Goal: Task Accomplishment & Management: Manage account settings

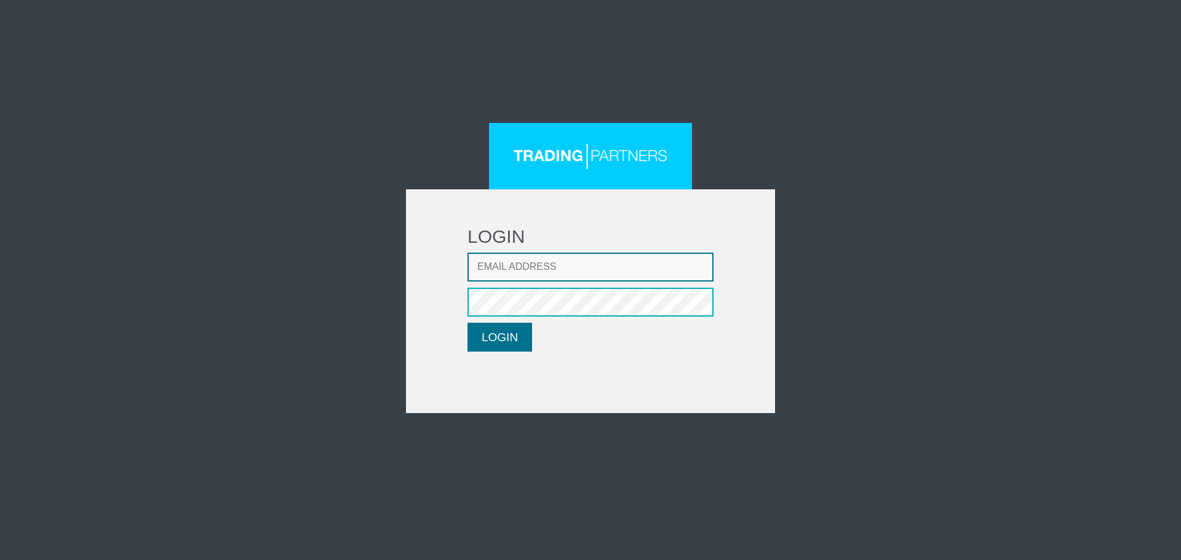
type input "LMatthaiou@fxcess.com"
click at [471, 337] on button "LOGIN" at bounding box center [499, 337] width 65 height 29
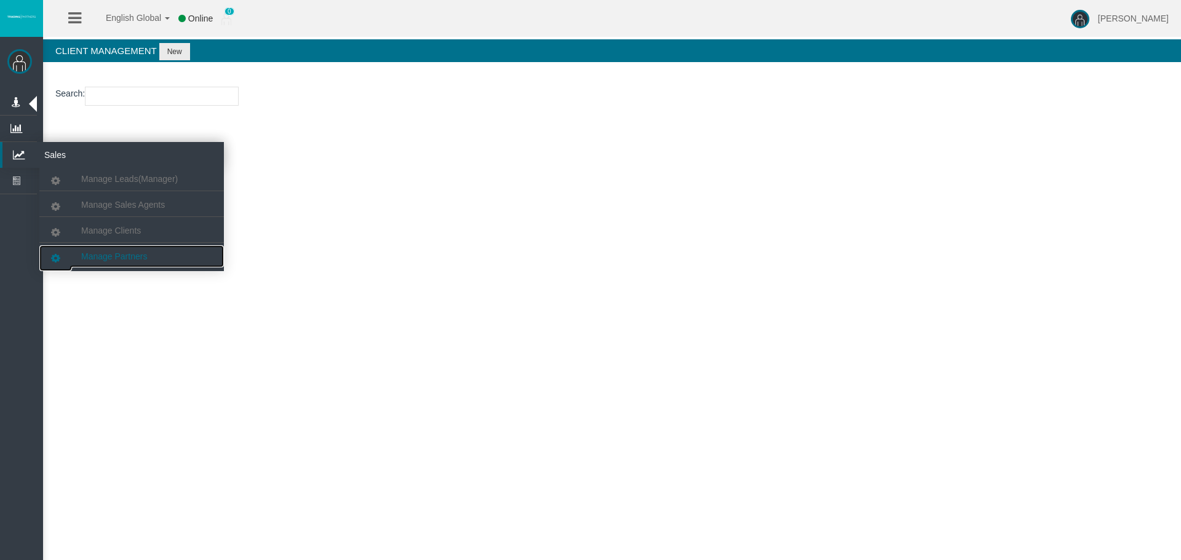
click at [127, 250] on link "Manage Partners" at bounding box center [131, 256] width 185 height 22
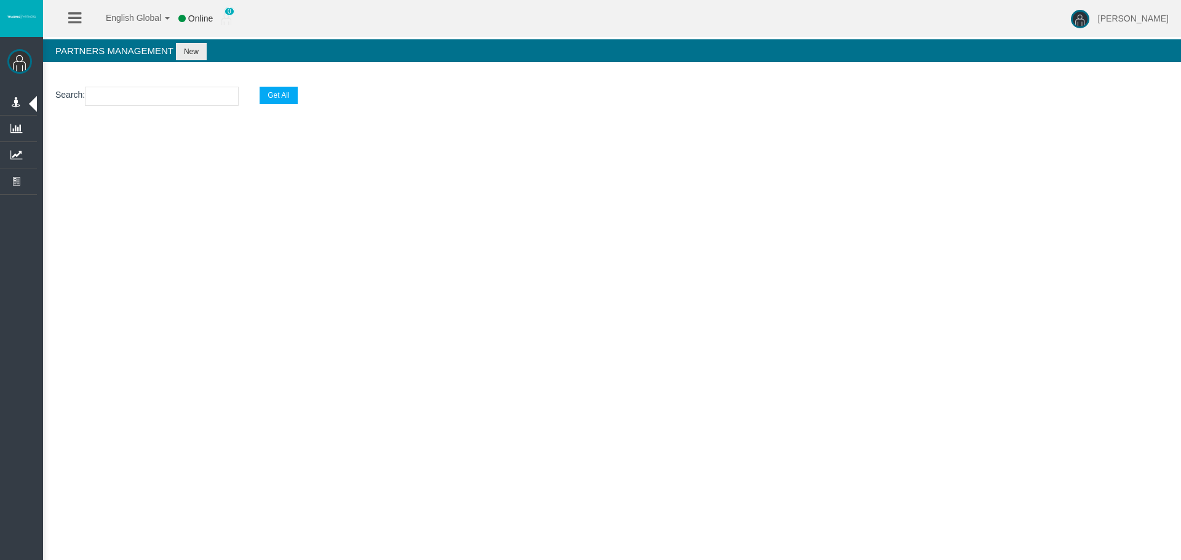
paste input "IB4ya7h"
click at [131, 100] on input "IB4ya7h" at bounding box center [162, 96] width 154 height 19
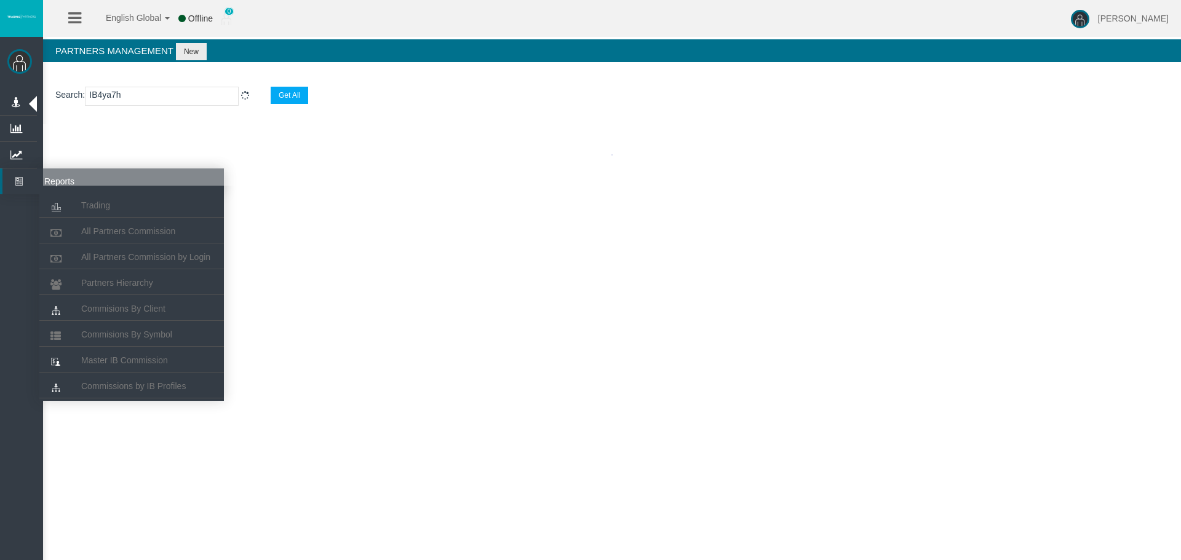
type input "IB4ya7h"
select select "25"
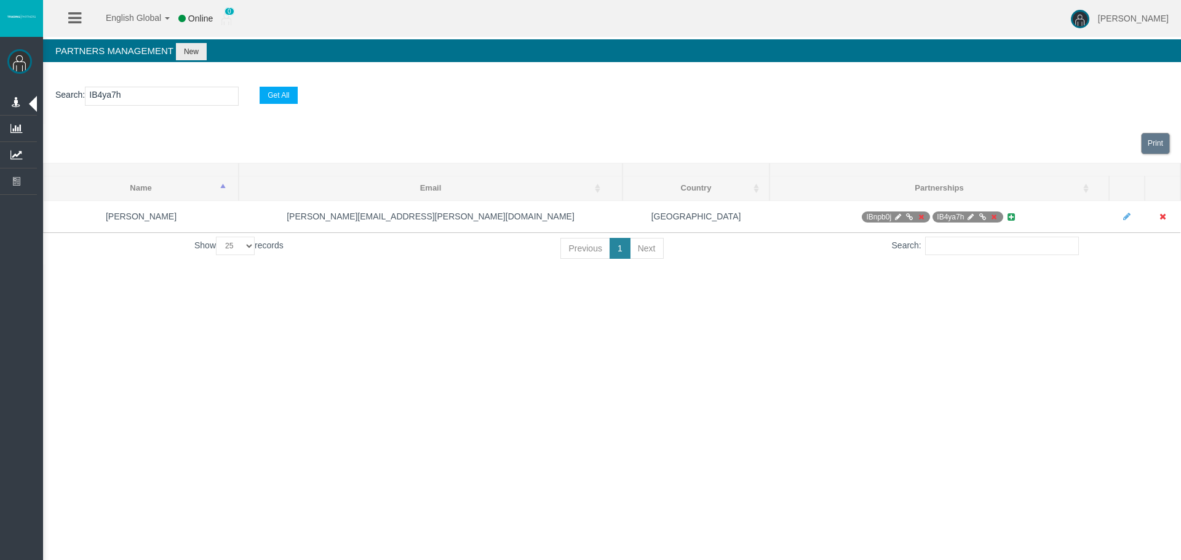
click at [464, 178] on th "Email" at bounding box center [431, 189] width 384 height 25
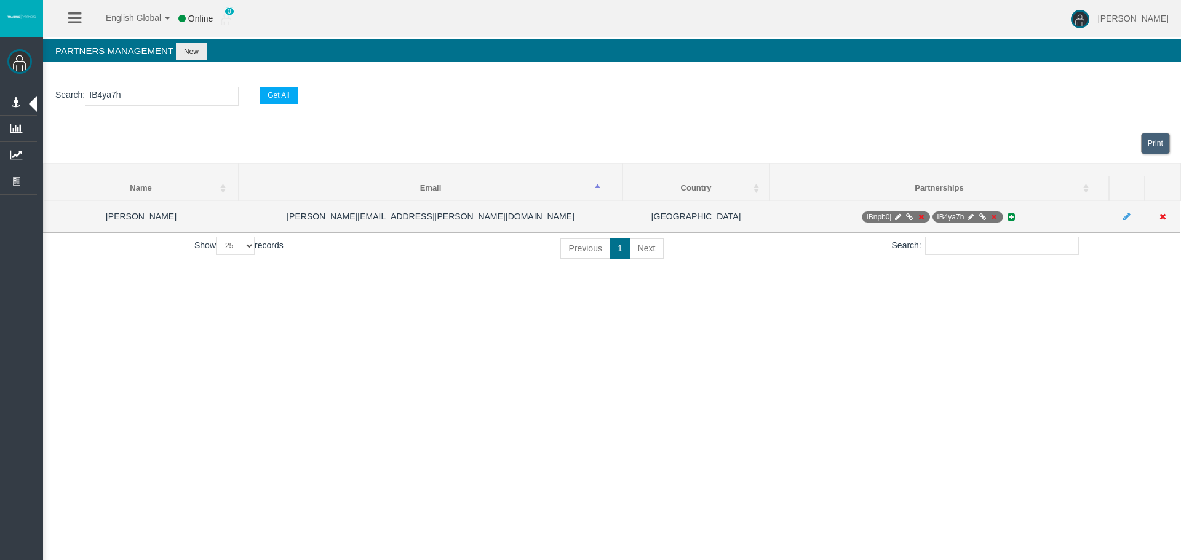
click at [972, 220] on icon at bounding box center [970, 216] width 9 height 7
select select "0"
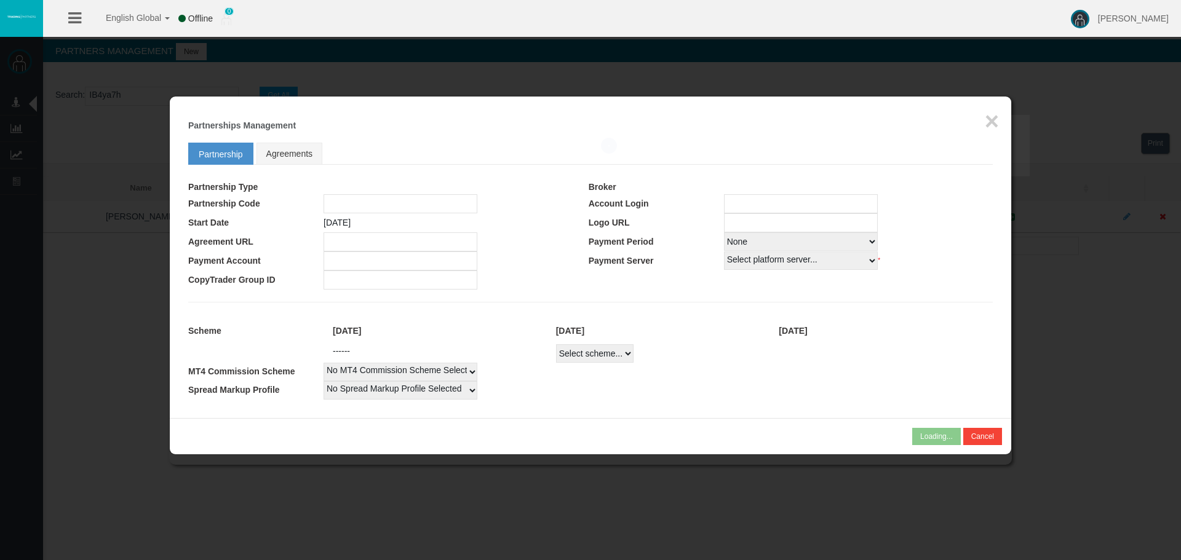
type input "IB4ya7h"
type input "19268954"
select select "1"
type input "19268954"
select select "1"
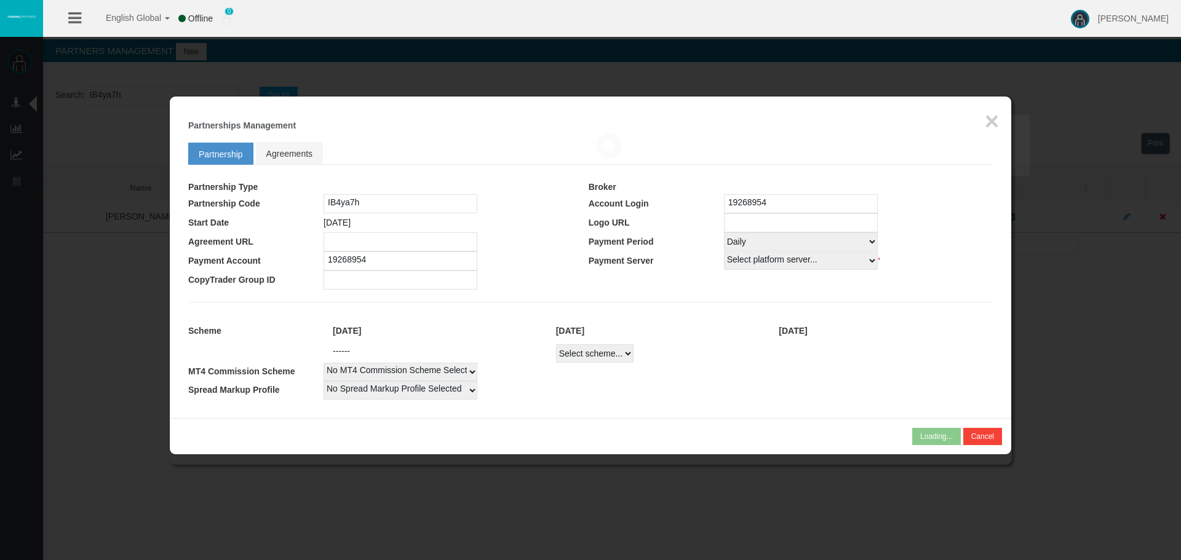
select select
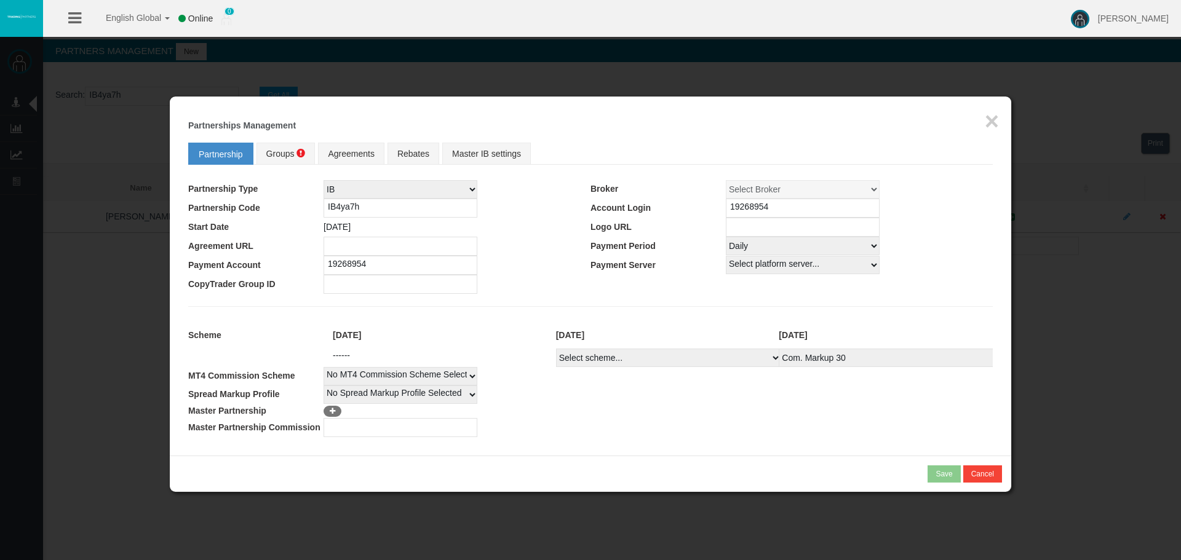
click at [645, 368] on td "No MT4 Commission Scheme Selected 10 Dollar" at bounding box center [658, 376] width 669 height 18
click at [646, 361] on select "Select scheme... Com. Markup 30 Master 18.20% Master Standard Spread (T4Trade) …" at bounding box center [668, 358] width 225 height 18
select select
click at [556, 349] on select "Select scheme... Com. Markup 30 Master 18.20% Master Standard Spread (T4Trade) …" at bounding box center [668, 358] width 225 height 18
select select
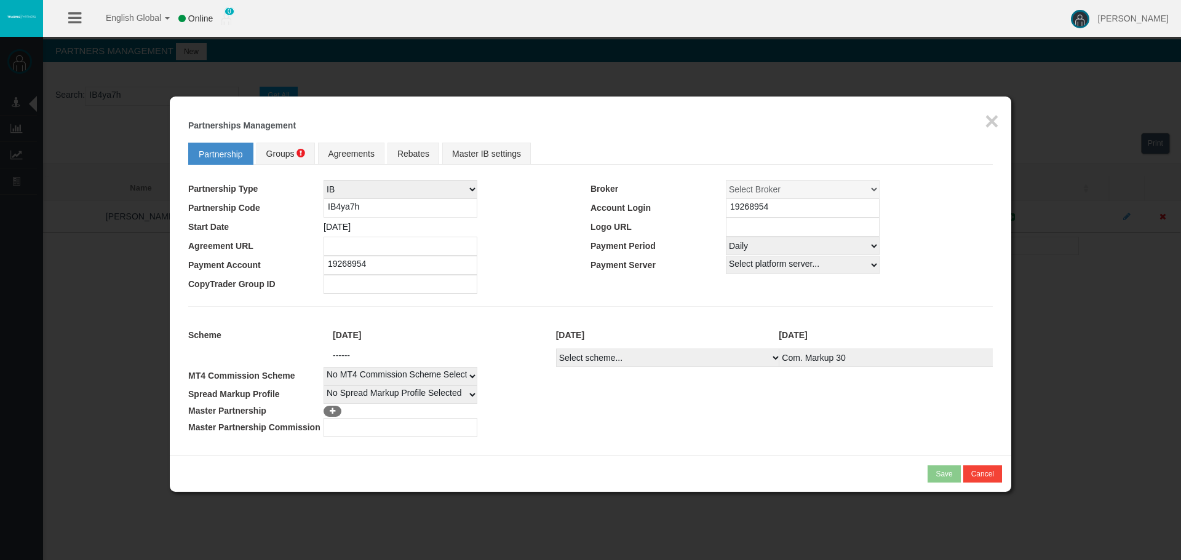
click at [665, 290] on td at bounding box center [791, 284] width 402 height 19
click at [662, 353] on select "Select scheme... Com. Markup 30 Master 18.20% Master Standard Spread (T4Trade) …" at bounding box center [668, 358] width 225 height 18
select select
click at [556, 349] on select "Select scheme... Com. Markup 30 Master 18.20% Master Standard Spread (T4Trade) …" at bounding box center [668, 358] width 225 height 18
select select
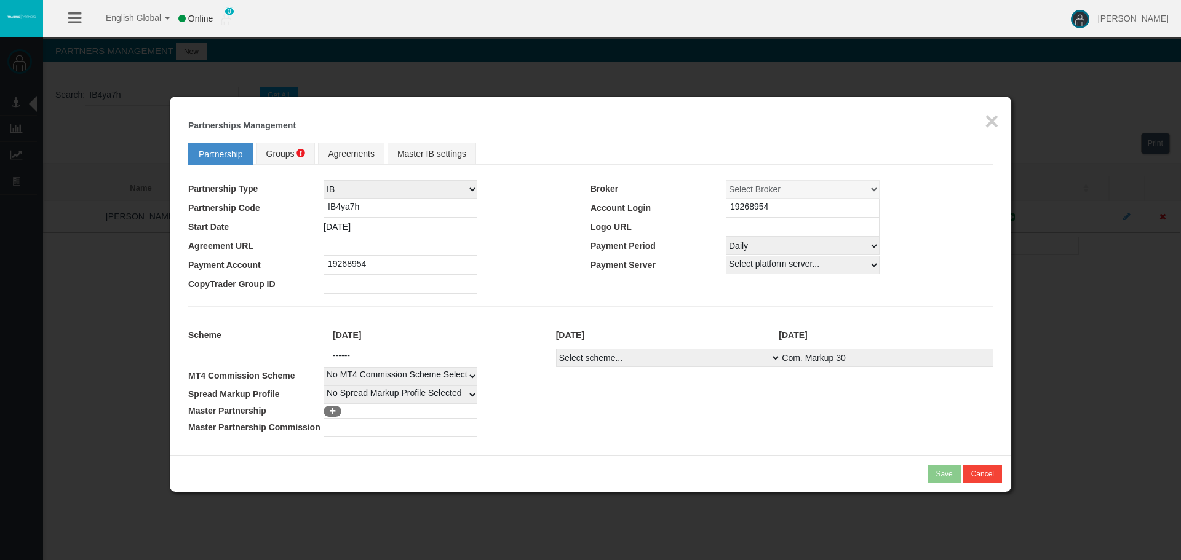
click at [825, 239] on select "Select Payment Period... None Daily Weekly Mid-Month Monthly" at bounding box center [803, 246] width 154 height 18
select select "0"
click at [726, 237] on select "Select Payment Period... None Daily Weekly Mid-Month Monthly" at bounding box center [803, 246] width 154 height 18
click at [543, 276] on td at bounding box center [457, 284] width 267 height 19
click at [545, 304] on fieldset "Partnership Groups Agreements Master IB settings Partnership Type IB Affiliate …" at bounding box center [590, 287] width 805 height 301
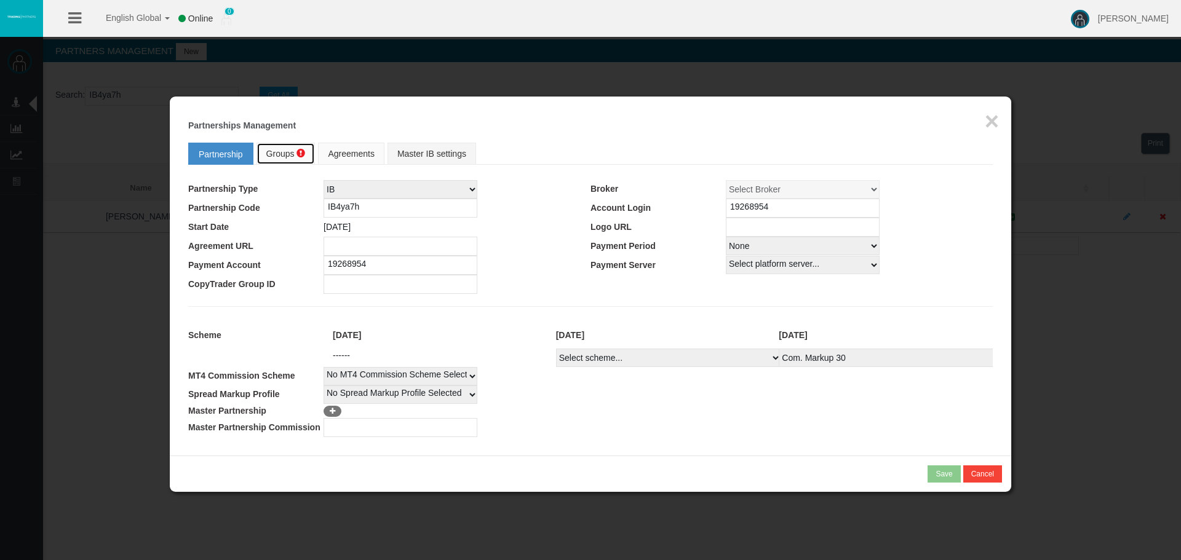
drag, startPoint x: 281, startPoint y: 146, endPoint x: 360, endPoint y: 142, distance: 78.8
click at [281, 146] on link "Groups" at bounding box center [285, 154] width 59 height 22
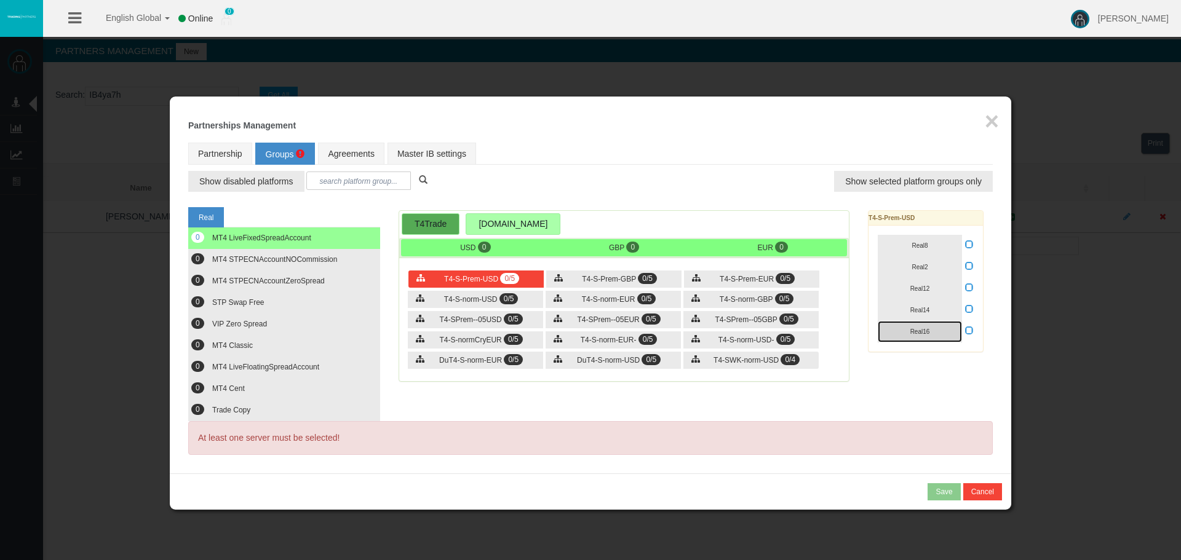
click at [947, 328] on button "Real16" at bounding box center [920, 332] width 84 height 22
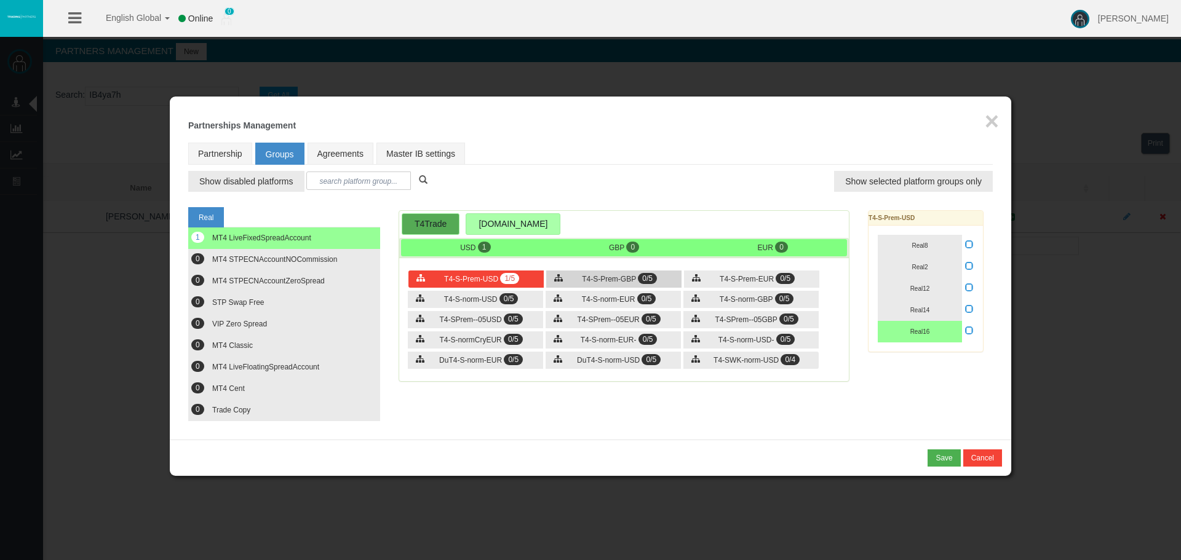
click at [562, 271] on div "T4-S-Prem-GBP 0/5" at bounding box center [613, 279] width 135 height 17
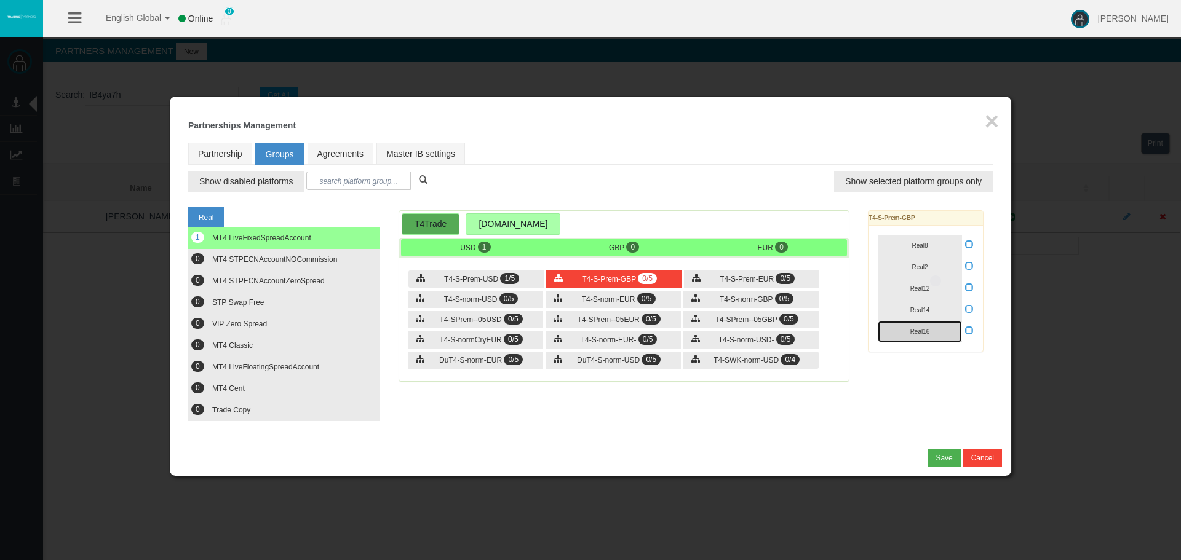
click at [917, 333] on span "Real16" at bounding box center [920, 331] width 20 height 7
click at [771, 283] on span "T4-S-Prem-EUR" at bounding box center [747, 279] width 54 height 9
click at [918, 332] on span "Real16" at bounding box center [920, 331] width 20 height 7
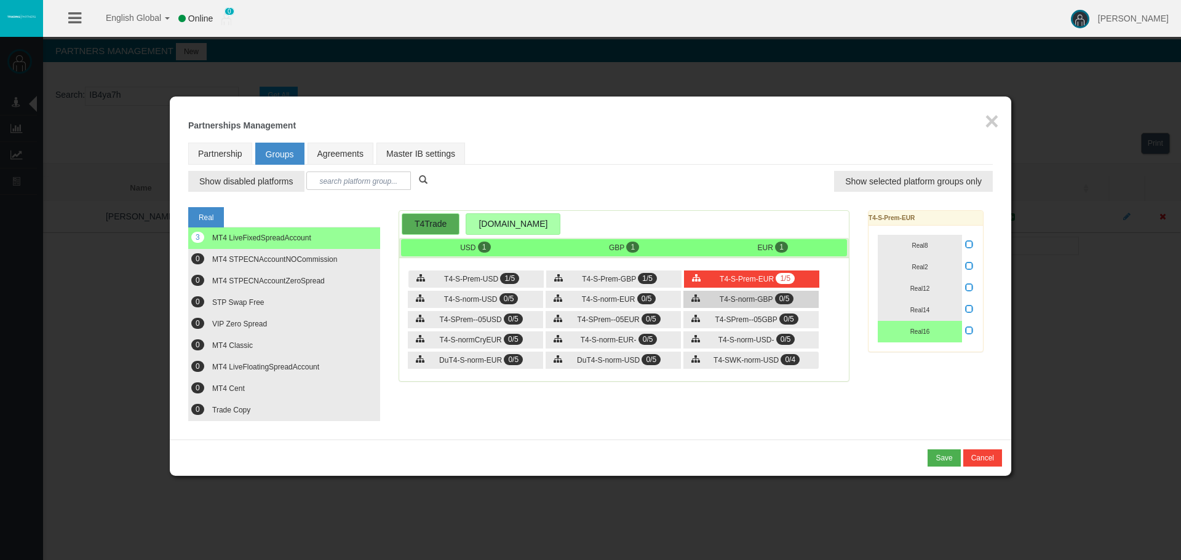
click at [803, 298] on div "T4-S-norm-GBP 0/5" at bounding box center [750, 299] width 135 height 17
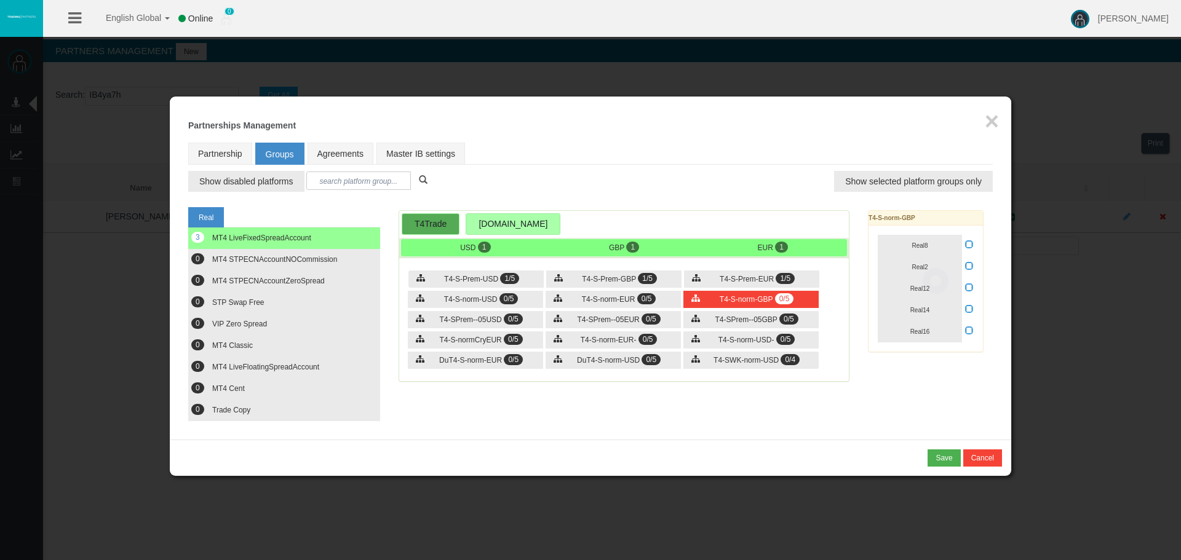
click at [939, 333] on div at bounding box center [935, 281] width 134 height 141
click at [939, 333] on button "Real16" at bounding box center [920, 332] width 84 height 22
click at [668, 312] on div "T4-SPrem--05EUR 0/5" at bounding box center [613, 319] width 135 height 17
click at [667, 305] on div "T4-S-norm-EUR 0/5" at bounding box center [613, 299] width 135 height 17
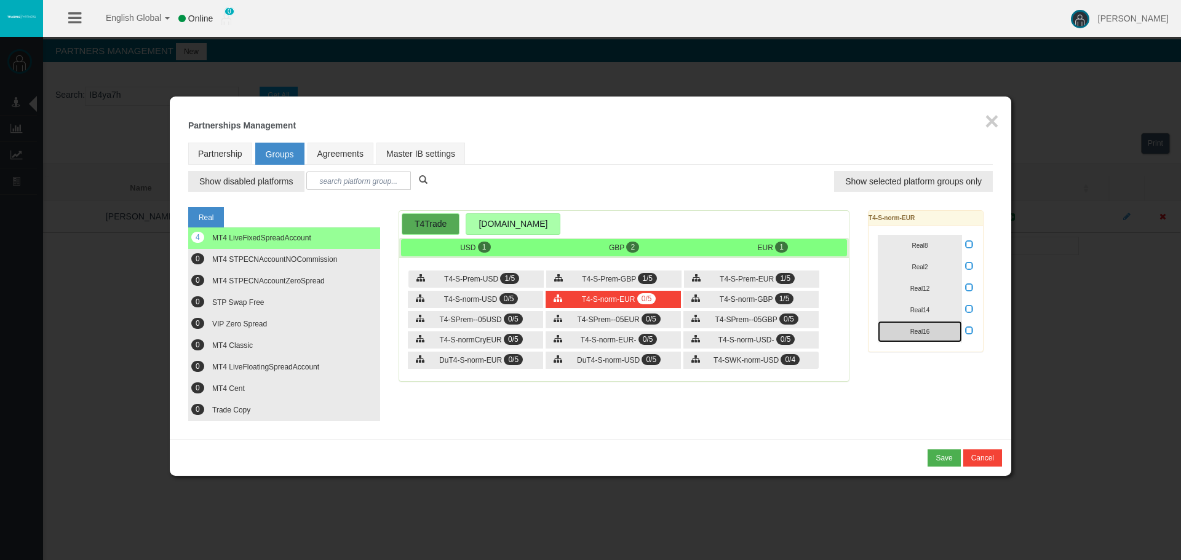
click at [924, 330] on span "Real16" at bounding box center [920, 331] width 20 height 7
click at [441, 290] on div "T4-S-Prem-USD 1/5 T4-S-Prem-GBP 1/5 T4-S-Prem-EUR 1/5 0/5" at bounding box center [624, 321] width 450 height 120
click at [508, 292] on div "T4-S-norm-USD 0/5" at bounding box center [475, 299] width 135 height 17
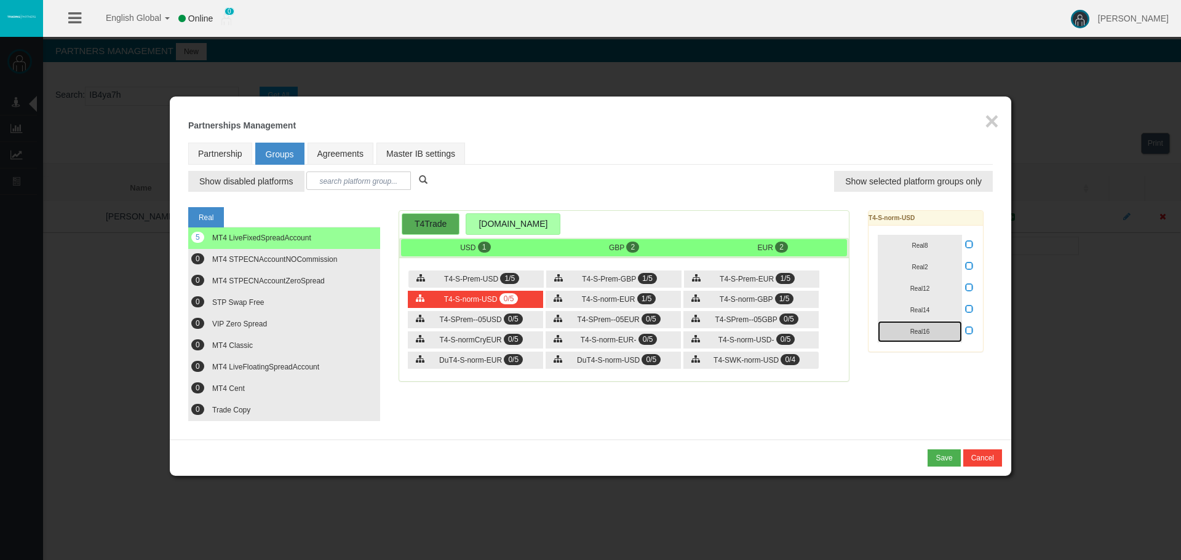
click at [929, 330] on span "Real16" at bounding box center [920, 331] width 20 height 7
click at [616, 326] on div "T4-SPrem--05EUR 0/5" at bounding box center [613, 319] width 135 height 17
click at [618, 336] on span "T4-S-norm-EUR-" at bounding box center [609, 340] width 56 height 9
click at [928, 333] on span "Real16" at bounding box center [920, 331] width 20 height 7
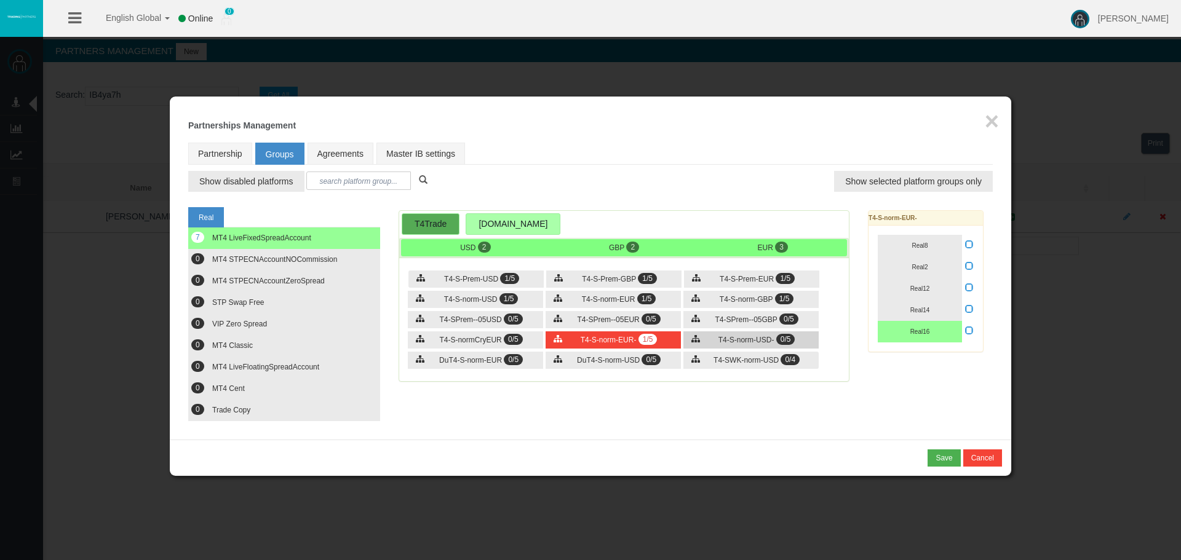
click at [734, 336] on span "T4-S-norm-USD-" at bounding box center [746, 340] width 56 height 9
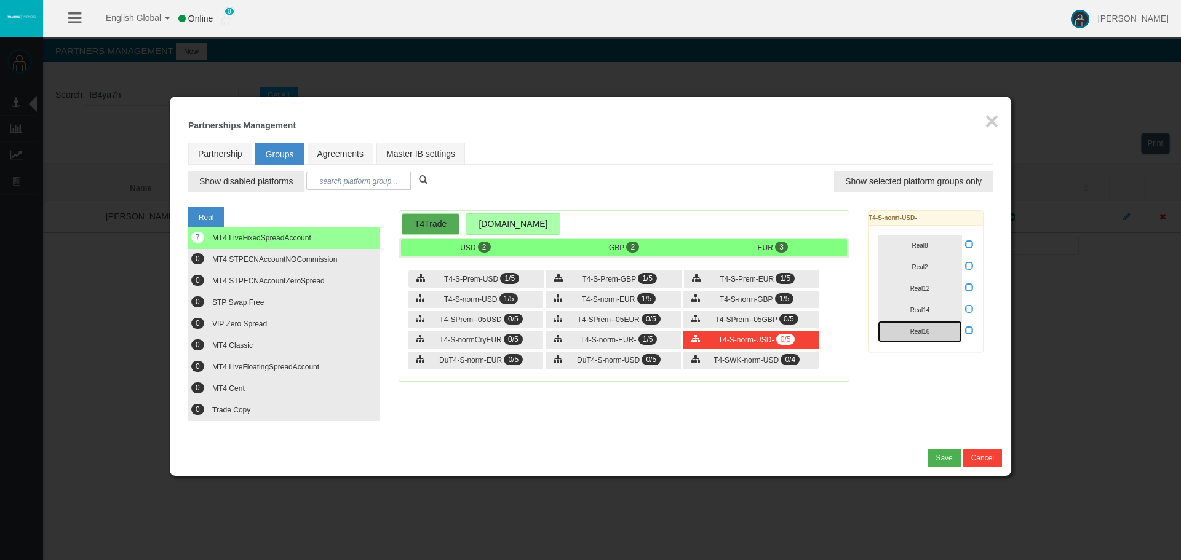
click at [936, 332] on button "Real16" at bounding box center [920, 332] width 84 height 22
click at [924, 362] on div "Loading... T4-S-norm-USD- Real8 Real2 Real12 Real14 Real16" at bounding box center [926, 287] width 134 height 154
click at [273, 356] on button "0 MT4 Classic" at bounding box center [284, 346] width 192 height 22
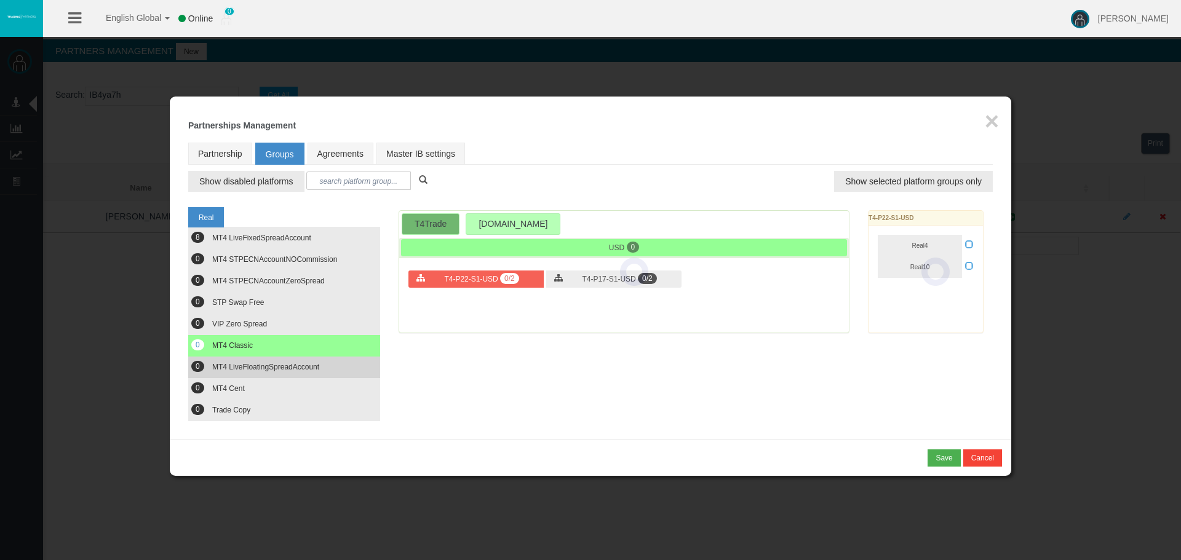
click at [277, 365] on span "MT4 LiveFloatingSpreadAccount" at bounding box center [265, 367] width 107 height 9
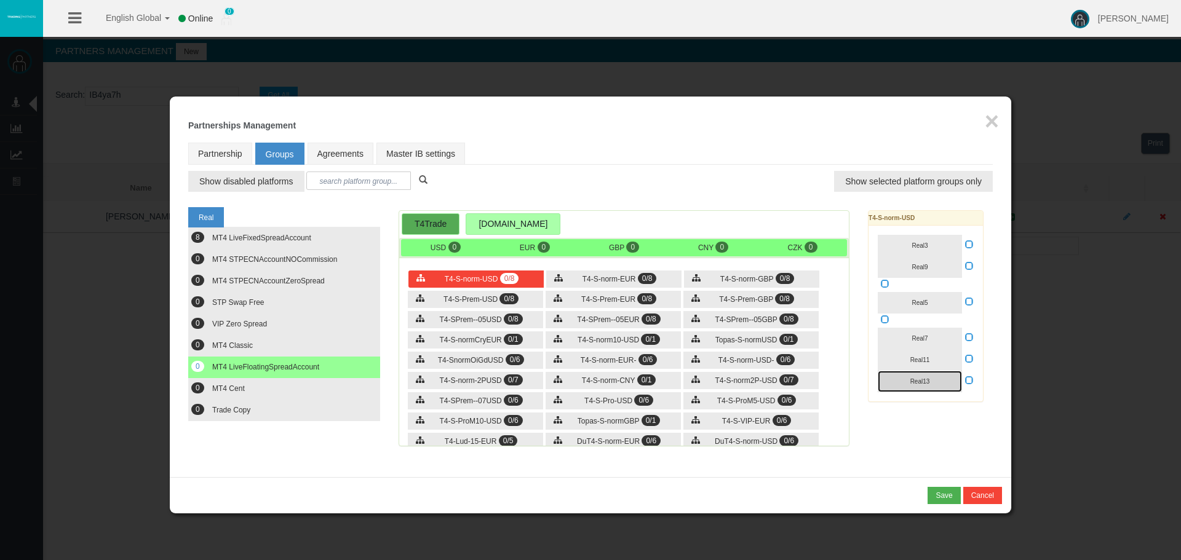
click at [903, 374] on button "Real13" at bounding box center [920, 382] width 84 height 22
click at [643, 289] on div "T4-S-norm-USD 1/8 T4-S-norm-EUR 0/8 T4-S-norm-GBP 0/8 0/8" at bounding box center [624, 353] width 450 height 185
click at [643, 279] on span "0/8" at bounding box center [647, 278] width 19 height 11
click at [952, 384] on button "Real13" at bounding box center [920, 382] width 84 height 22
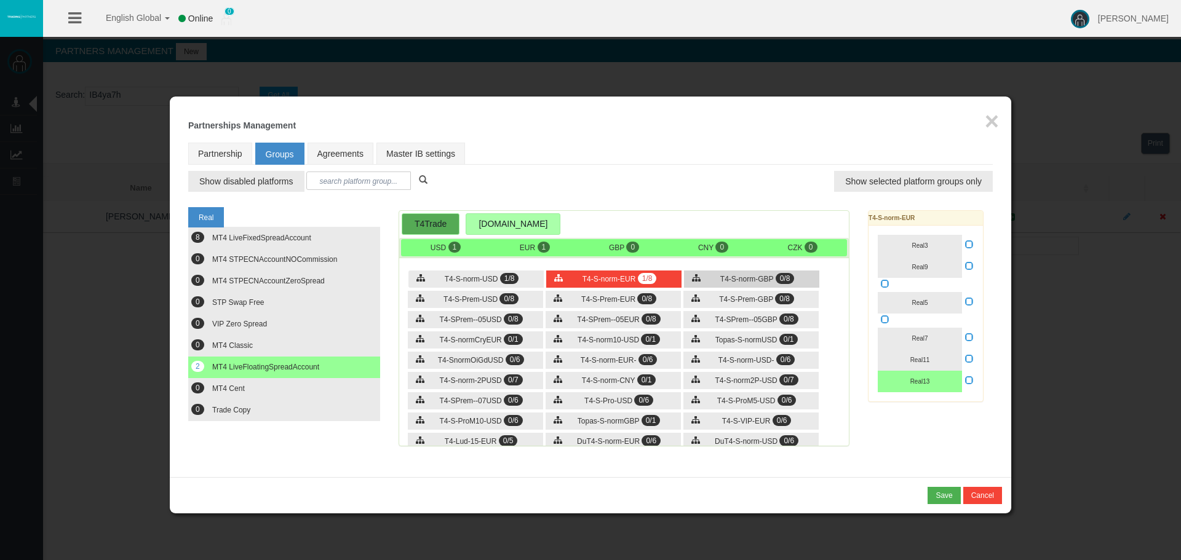
click at [720, 284] on div "T4-S-norm-GBP 0/8" at bounding box center [751, 279] width 135 height 17
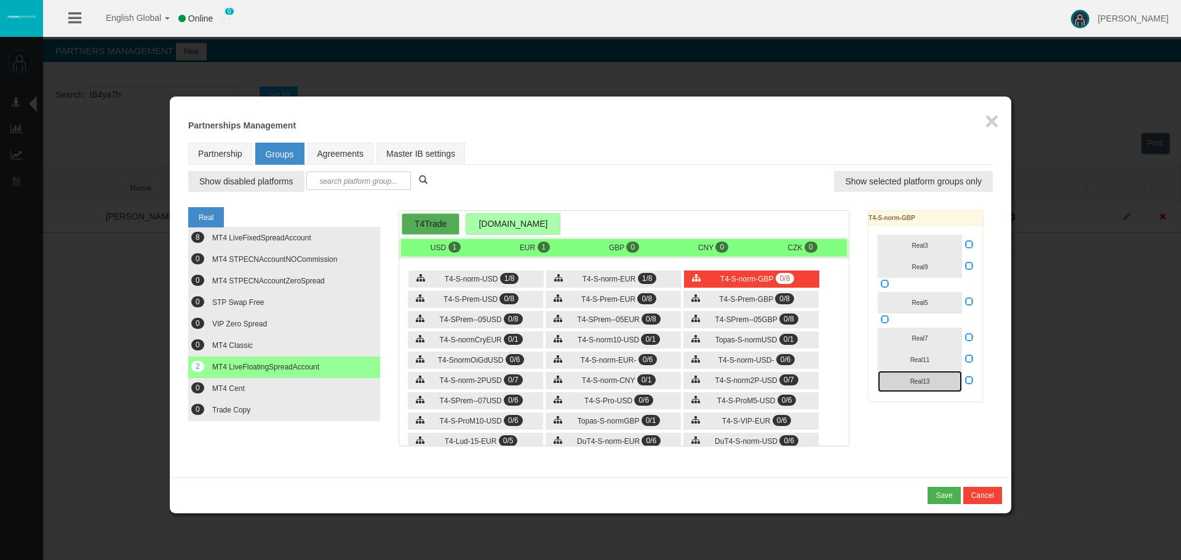
click at [947, 384] on button "Real13" at bounding box center [920, 382] width 84 height 22
drag, startPoint x: 942, startPoint y: 308, endPoint x: 952, endPoint y: 303, distance: 11.3
click at [942, 308] on button "Real5" at bounding box center [920, 303] width 84 height 22
click at [968, 300] on icon at bounding box center [969, 301] width 9 height 9
click at [0, 0] on input "checkbox" at bounding box center [0, 0] width 0 height 0
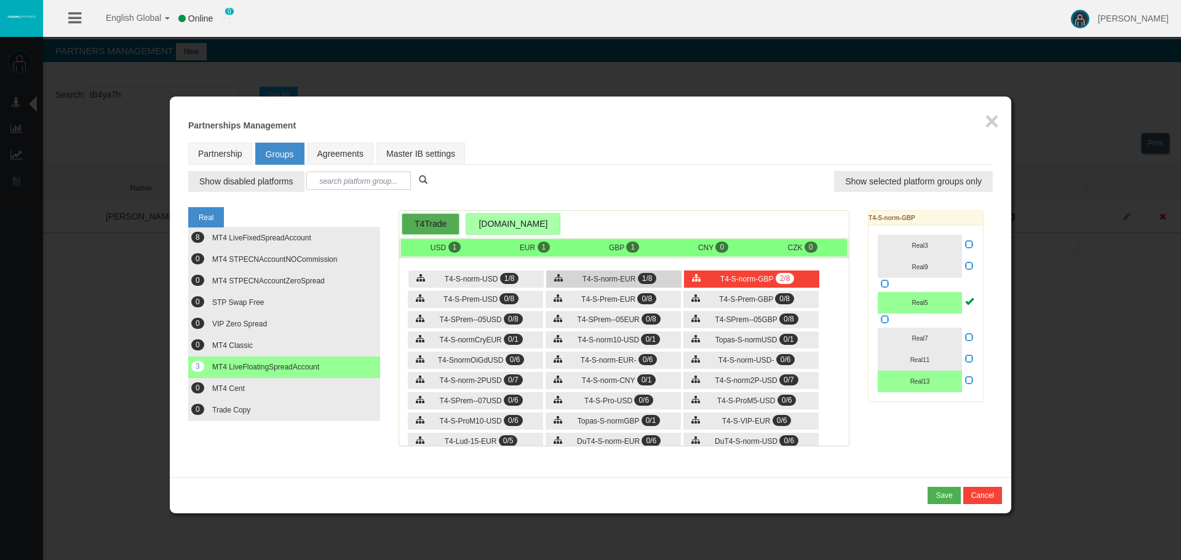
click at [606, 272] on div "T4-S-norm-EUR 1/8" at bounding box center [613, 279] width 135 height 17
click at [975, 303] on div "Real3 Real9 Real1 Real5" at bounding box center [925, 314] width 114 height 176
click at [958, 301] on button "Real5" at bounding box center [920, 303] width 84 height 22
click at [961, 301] on button "Real5" at bounding box center [920, 303] width 84 height 22
click at [966, 301] on icon at bounding box center [969, 301] width 9 height 9
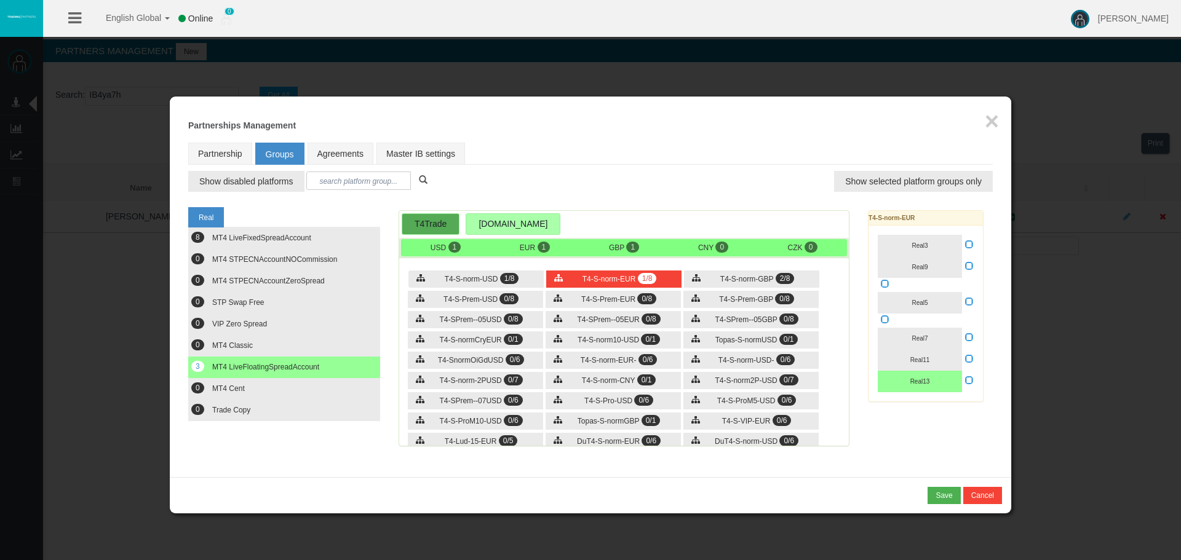
click at [0, 0] on input "checkbox" at bounding box center [0, 0] width 0 height 0
drag, startPoint x: 931, startPoint y: 298, endPoint x: 730, endPoint y: 293, distance: 201.2
click at [931, 298] on button "Real5" at bounding box center [920, 303] width 84 height 22
drag, startPoint x: 515, startPoint y: 271, endPoint x: 558, endPoint y: 276, distance: 43.3
click at [516, 271] on div "T4-S-norm-USD 1/8" at bounding box center [475, 279] width 135 height 17
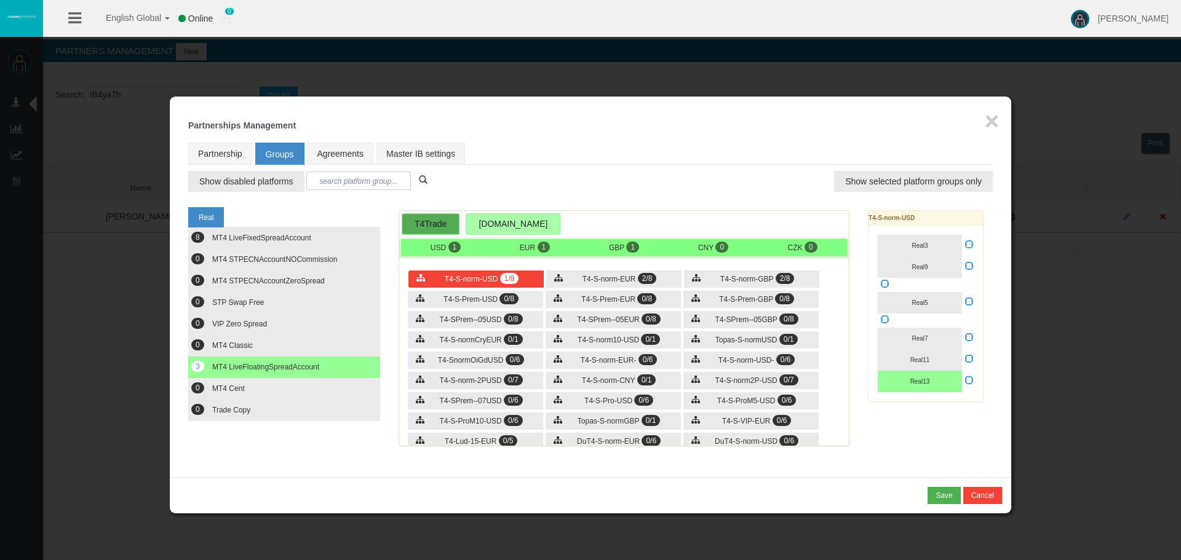
click at [967, 304] on icon at bounding box center [969, 301] width 9 height 9
click at [0, 0] on input "checkbox" at bounding box center [0, 0] width 0 height 0
drag, startPoint x: 939, startPoint y: 303, endPoint x: 723, endPoint y: 303, distance: 216.5
click at [939, 303] on button "Real5" at bounding box center [920, 303] width 84 height 22
click at [535, 313] on div "T4-SPrem--05USD 0/8" at bounding box center [475, 319] width 135 height 17
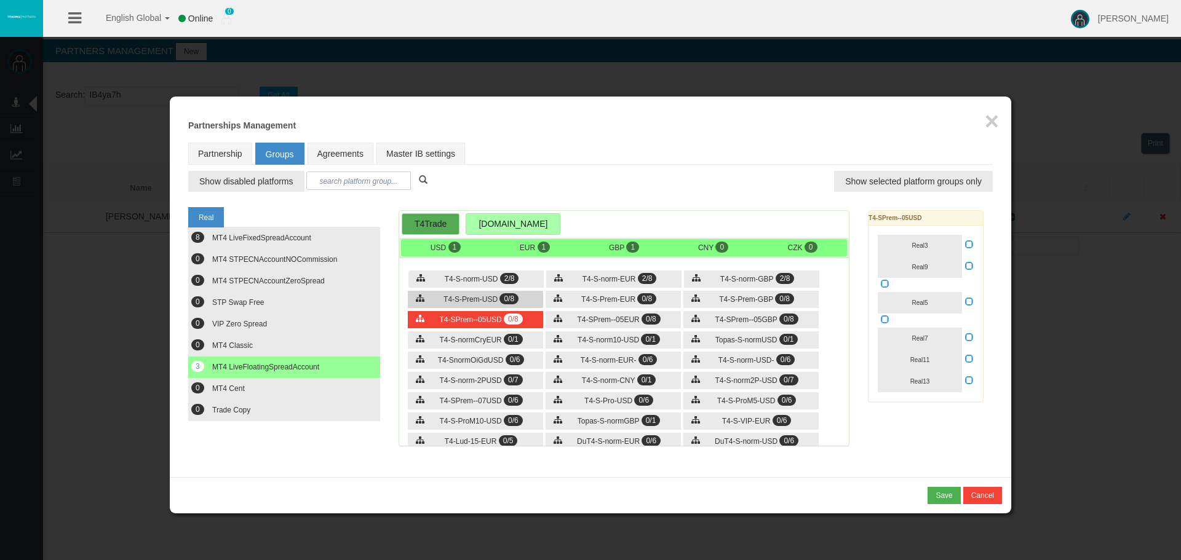
click at [491, 300] on span "T4-S-Prem-USD" at bounding box center [470, 299] width 54 height 9
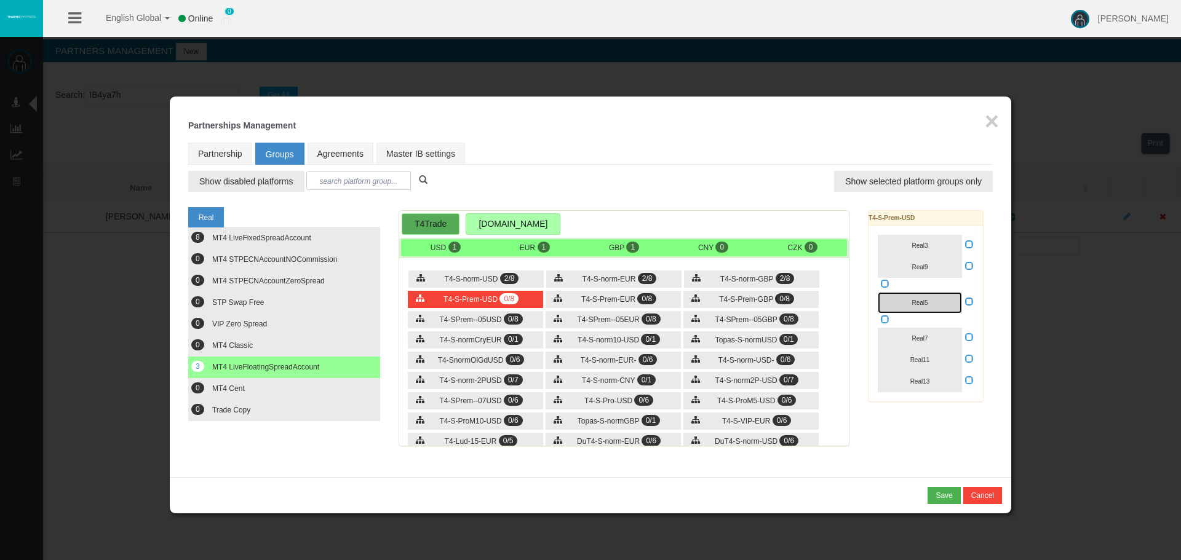
click at [929, 301] on button "Real5" at bounding box center [920, 303] width 84 height 22
click at [938, 371] on button "Real13" at bounding box center [920, 382] width 84 height 22
click at [679, 287] on div "T4-S-norm-EUR 2/8" at bounding box center [613, 279] width 135 height 17
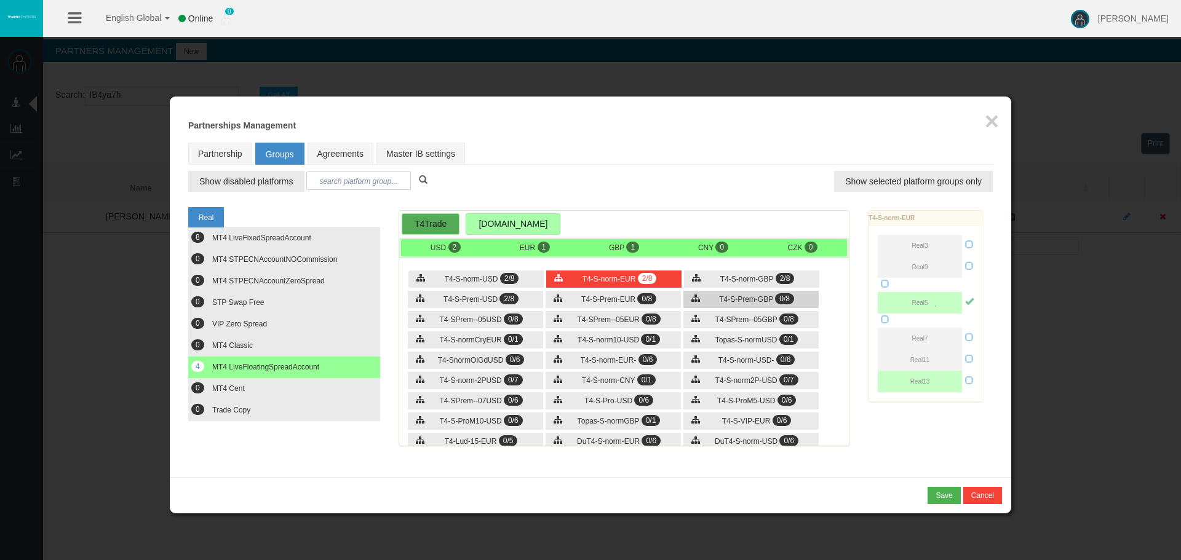
click at [720, 291] on div "T4-S-Prem-GBP 0/8" at bounding box center [750, 299] width 135 height 17
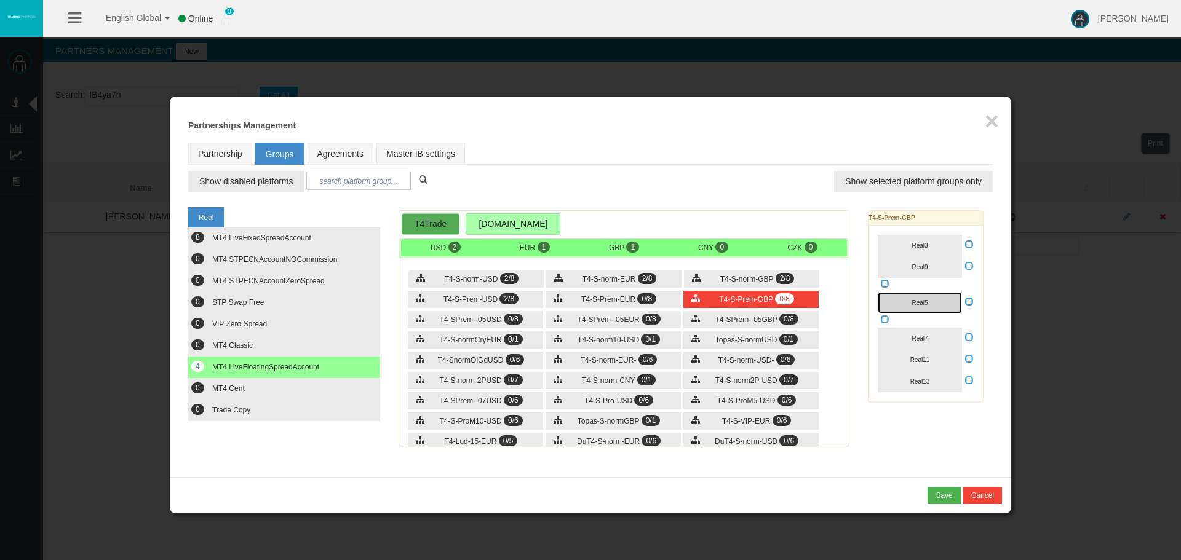
click at [926, 295] on button "Real5" at bounding box center [920, 303] width 84 height 22
click at [928, 374] on button "Real13" at bounding box center [920, 382] width 84 height 22
click at [637, 292] on div "T4-S-Prem-EUR 0/8" at bounding box center [613, 299] width 135 height 17
click at [926, 300] on span "Real5" at bounding box center [920, 303] width 16 height 7
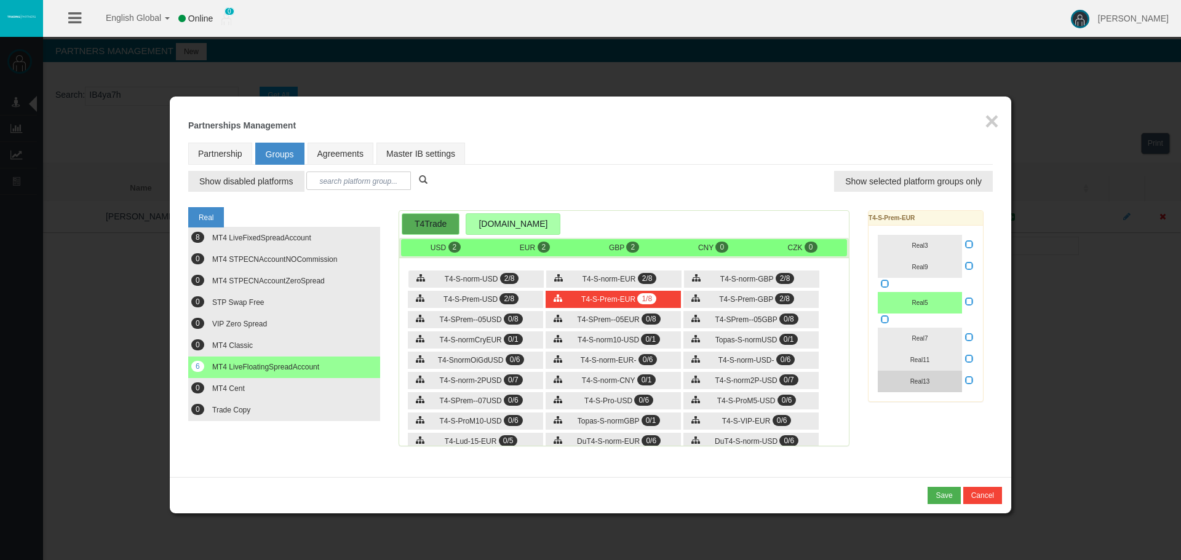
click at [928, 392] on div "Real3 Real9 Real1 Real5" at bounding box center [925, 314] width 114 height 176
drag, startPoint x: 926, startPoint y: 381, endPoint x: 878, endPoint y: 391, distance: 49.5
click at [926, 381] on span "Real13" at bounding box center [920, 381] width 20 height 7
click at [764, 422] on span "T4-S-VIP-EUR" at bounding box center [746, 421] width 49 height 9
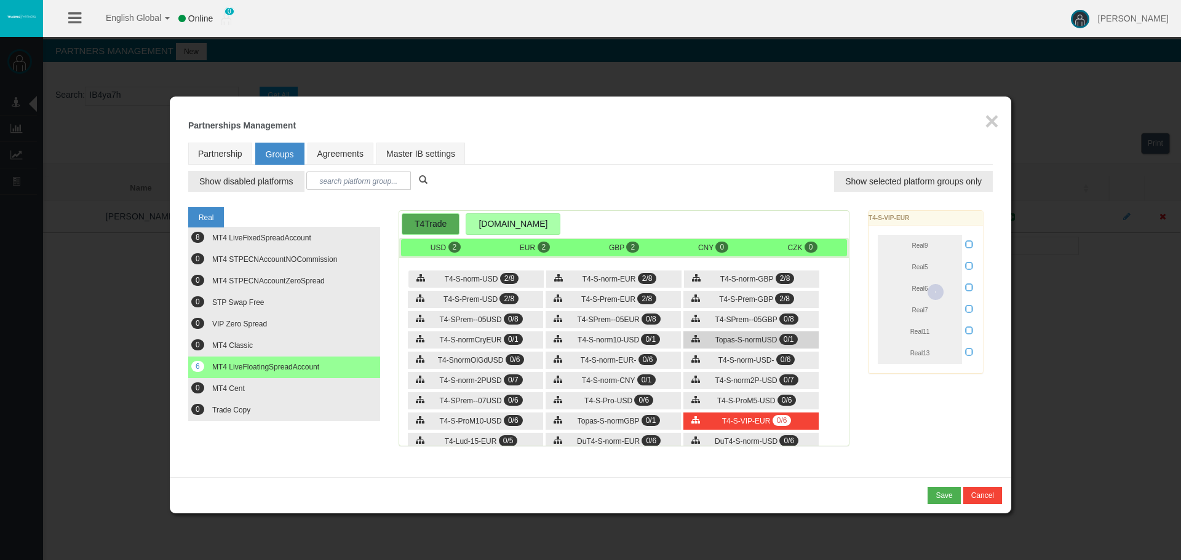
click at [771, 344] on span "Topas-S-normUSD" at bounding box center [746, 340] width 62 height 9
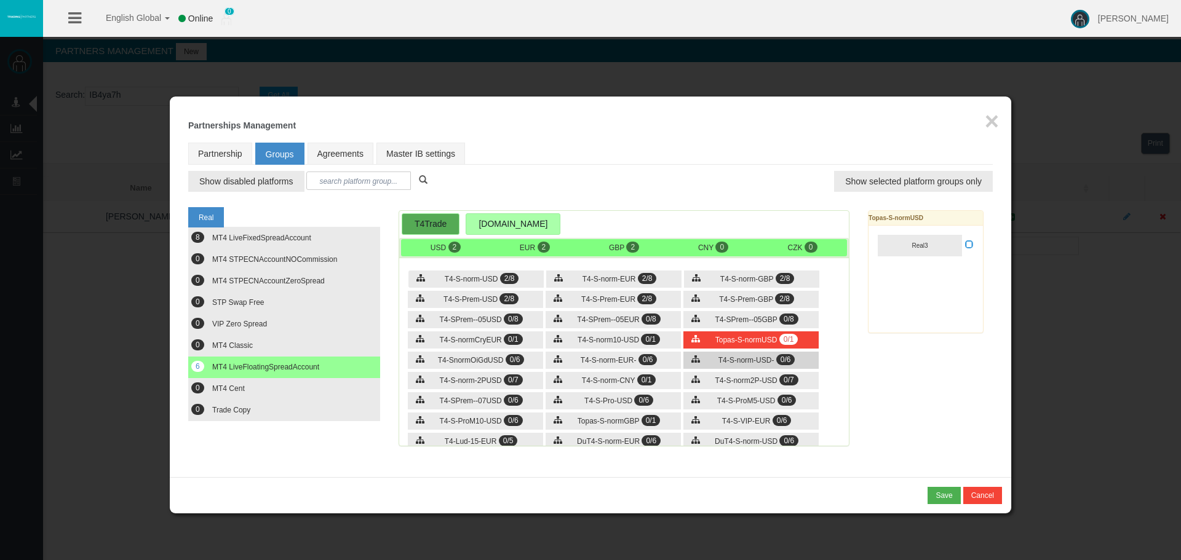
click at [772, 353] on div "T4-S-norm-USD- 0/6" at bounding box center [750, 360] width 135 height 17
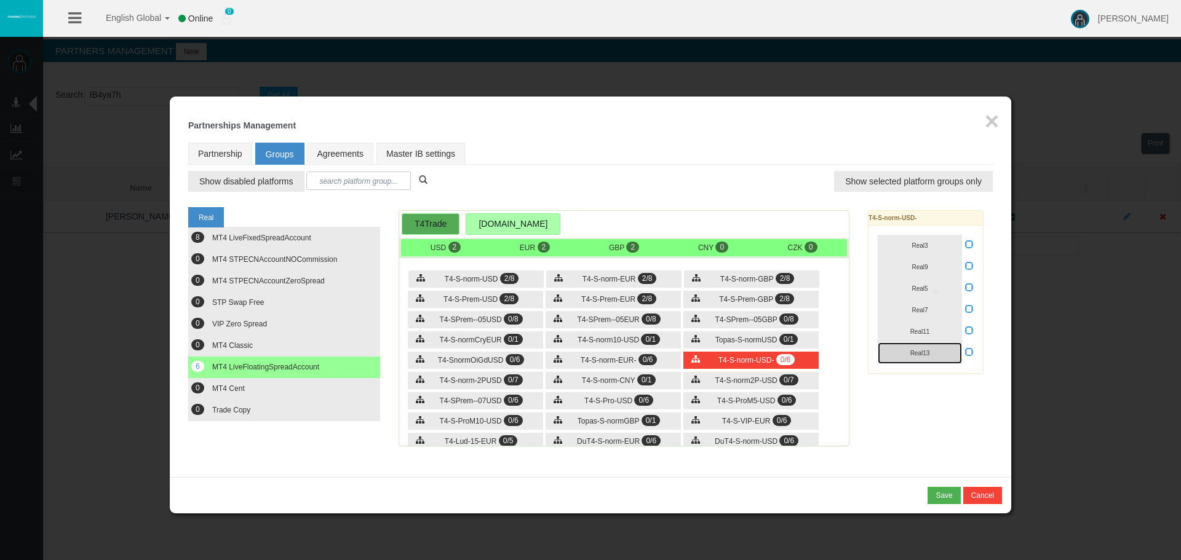
click at [936, 346] on button "Real13" at bounding box center [920, 354] width 84 height 22
click at [935, 278] on button "Real5" at bounding box center [920, 289] width 84 height 22
click at [601, 356] on span "T4-S-norm-EUR-" at bounding box center [609, 360] width 56 height 9
click at [930, 352] on button "Real13" at bounding box center [920, 354] width 84 height 22
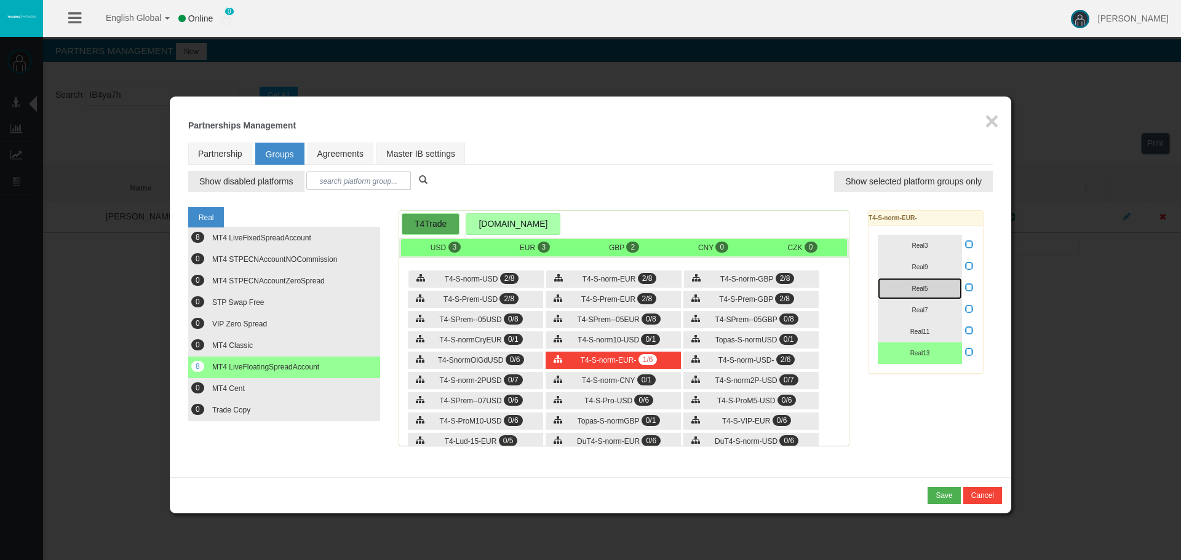
click at [930, 288] on button "Real5" at bounding box center [920, 289] width 84 height 22
click at [303, 385] on button "0 MT4 Cent" at bounding box center [284, 389] width 192 height 22
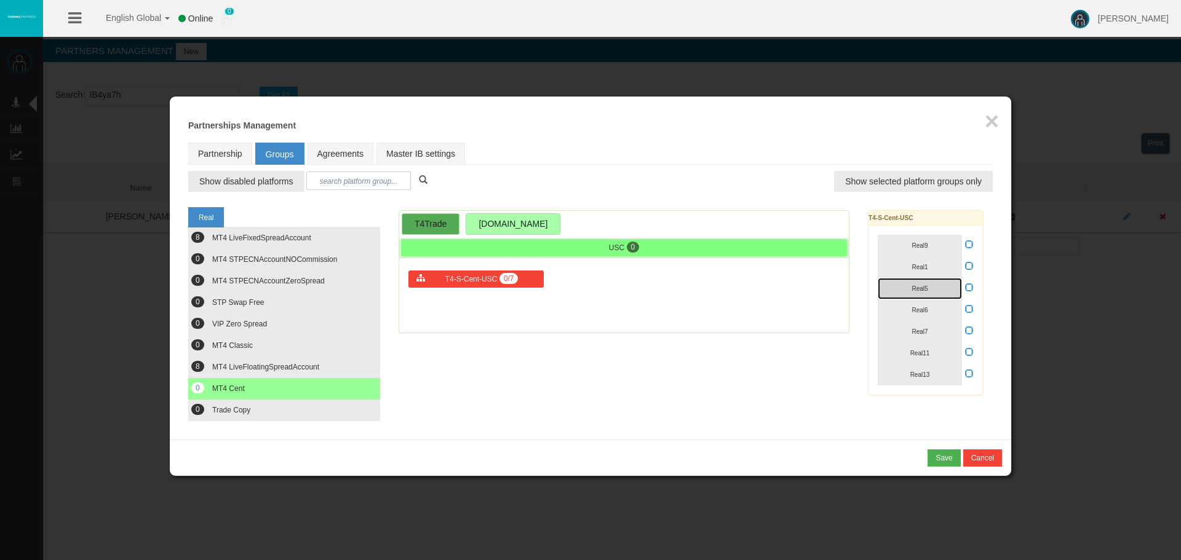
click at [938, 292] on button "Real5" at bounding box center [920, 289] width 84 height 22
click at [938, 370] on button "Real13" at bounding box center [920, 375] width 84 height 22
click at [967, 284] on icon at bounding box center [969, 287] width 9 height 9
click at [0, 0] on input "checkbox" at bounding box center [0, 0] width 0 height 0
click at [785, 311] on div "Loading... USC 1 T4-S-Cent-USC 2/7" at bounding box center [624, 271] width 451 height 123
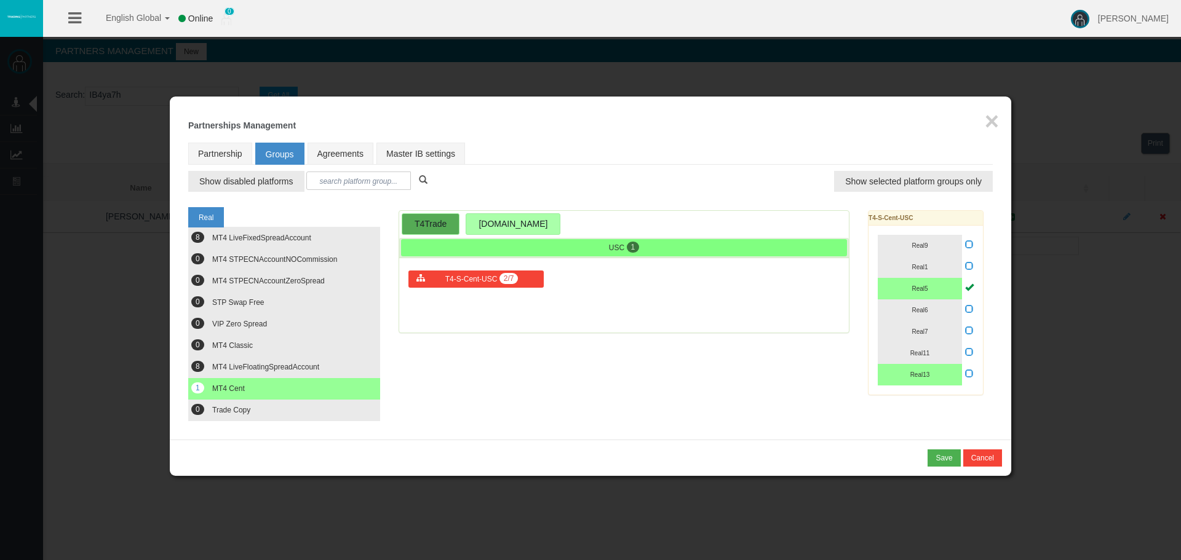
click at [263, 384] on button "1 MT4 Cent" at bounding box center [284, 389] width 192 height 22
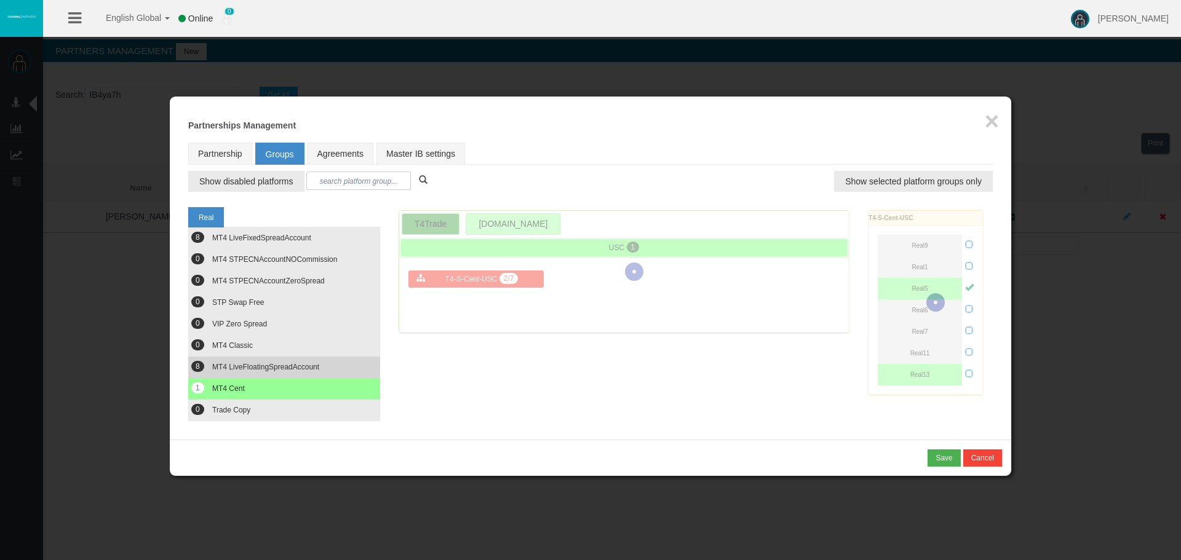
click at [253, 367] on span "MT4 LiveFloatingSpreadAccount" at bounding box center [265, 367] width 107 height 9
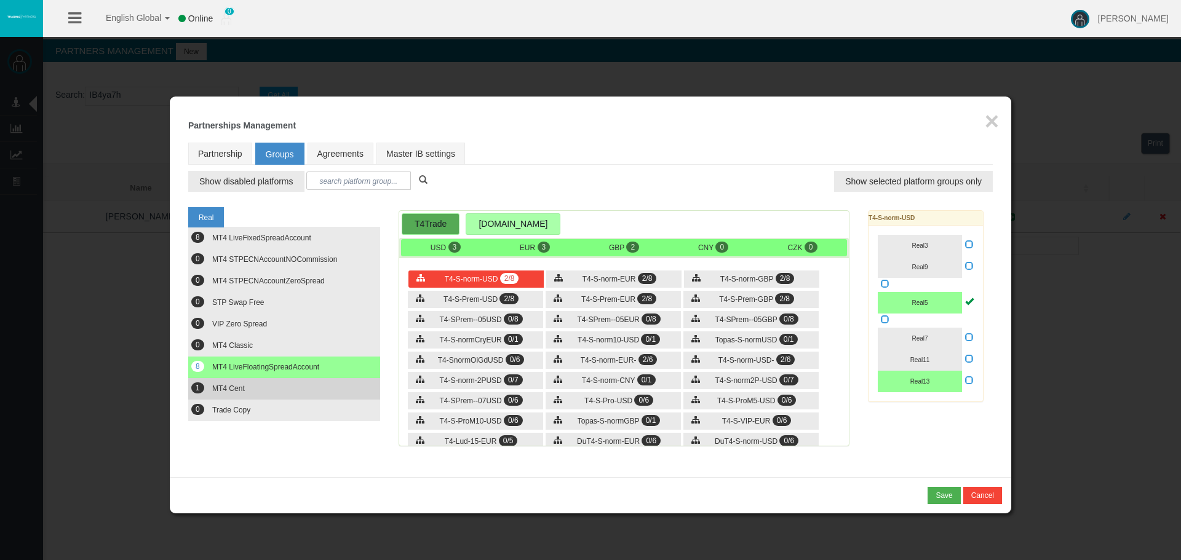
click at [250, 386] on button "1 MT4 Cent" at bounding box center [284, 389] width 192 height 22
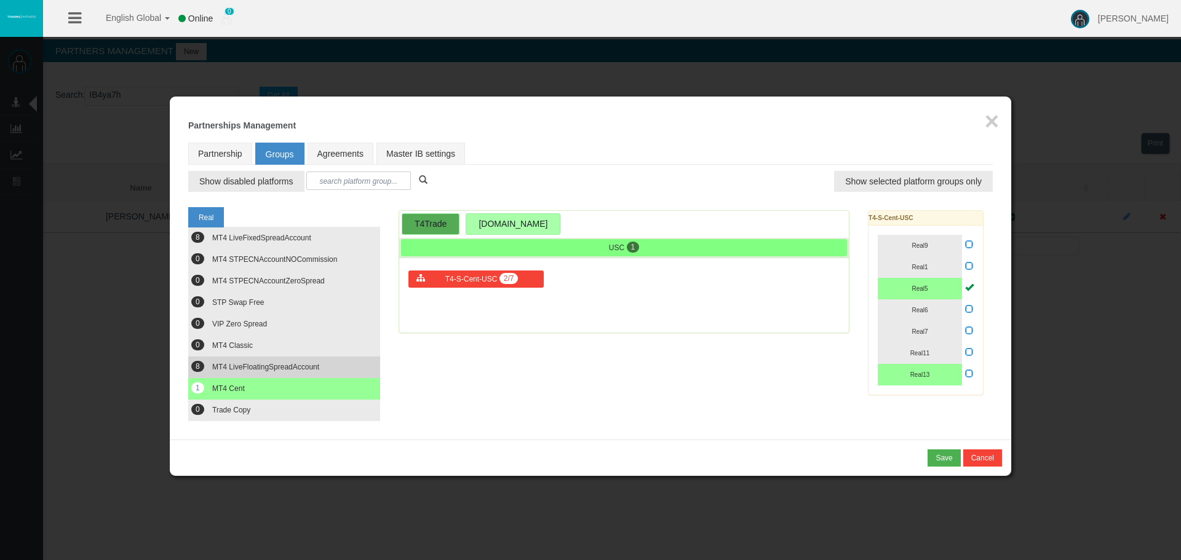
click at [245, 372] on button "8 MT4 LiveFloatingSpreadAccount" at bounding box center [284, 368] width 192 height 22
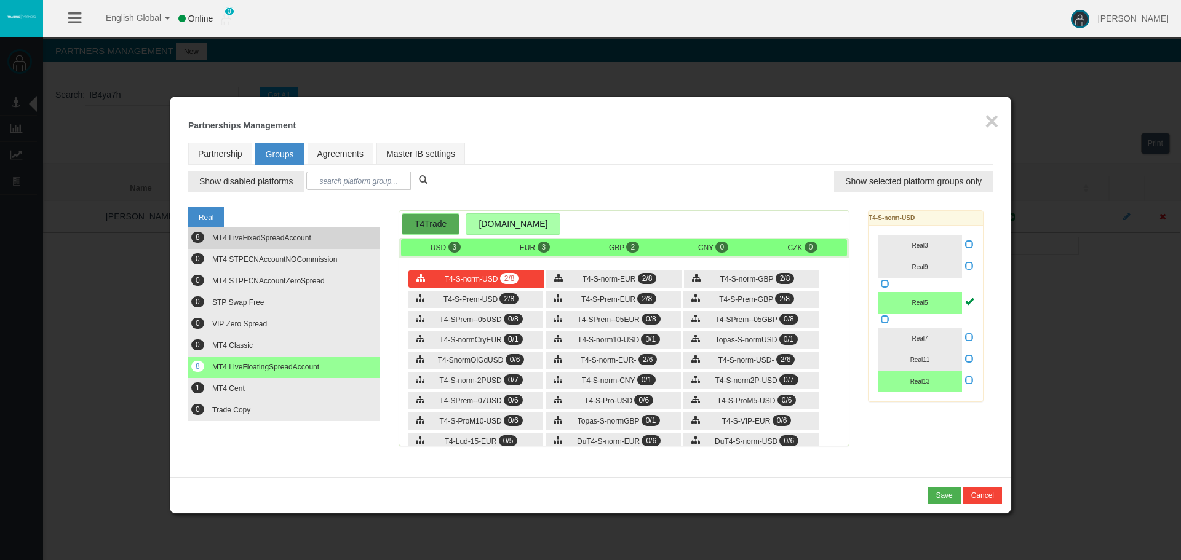
click at [250, 234] on span "MT4 LiveFixedSpreadAccount" at bounding box center [261, 238] width 99 height 9
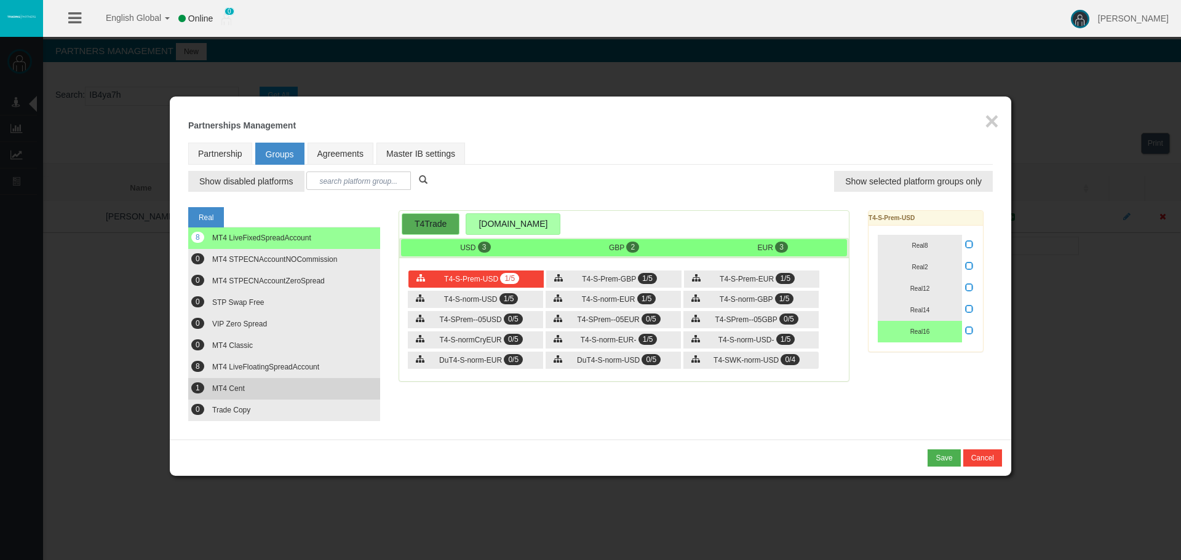
click at [302, 378] on button "1 MT4 Cent" at bounding box center [284, 389] width 192 height 22
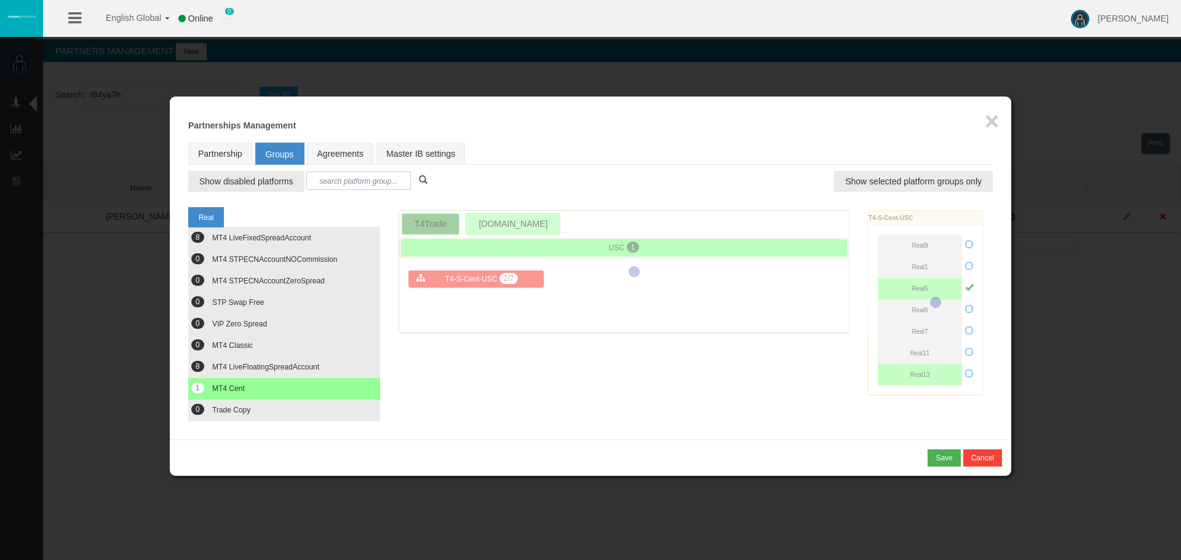
drag, startPoint x: 681, startPoint y: 397, endPoint x: 681, endPoint y: 376, distance: 20.9
click at [682, 397] on div "Real 8 MT4 LiveFixedSpreadAccount 0 0 0 0 0" at bounding box center [590, 311] width 805 height 220
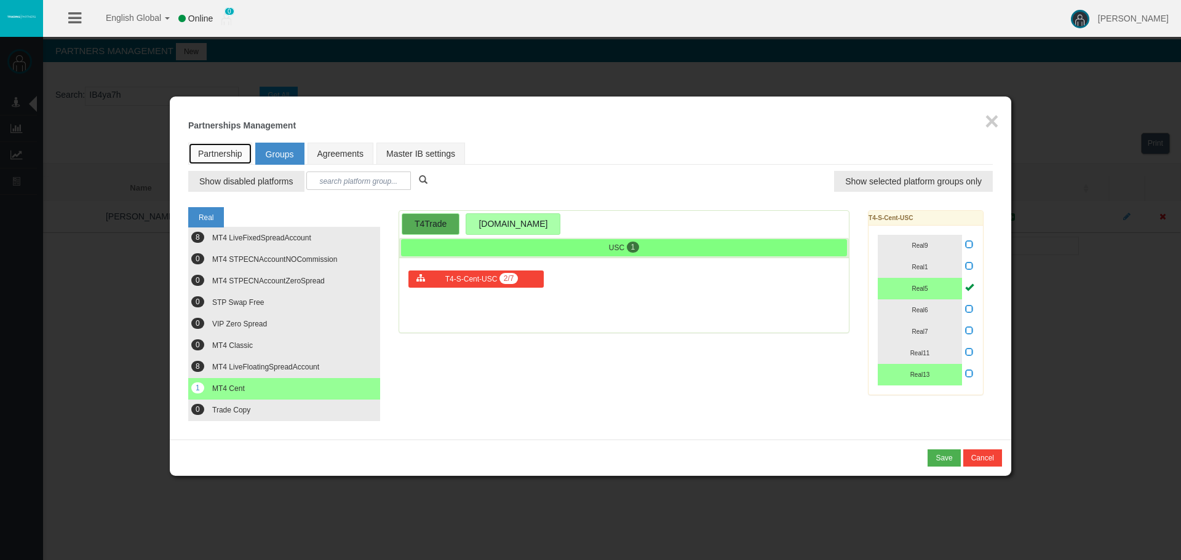
drag, startPoint x: 240, startPoint y: 143, endPoint x: 255, endPoint y: 148, distance: 15.6
click at [240, 143] on link "Partnership" at bounding box center [220, 154] width 64 height 22
select select "0"
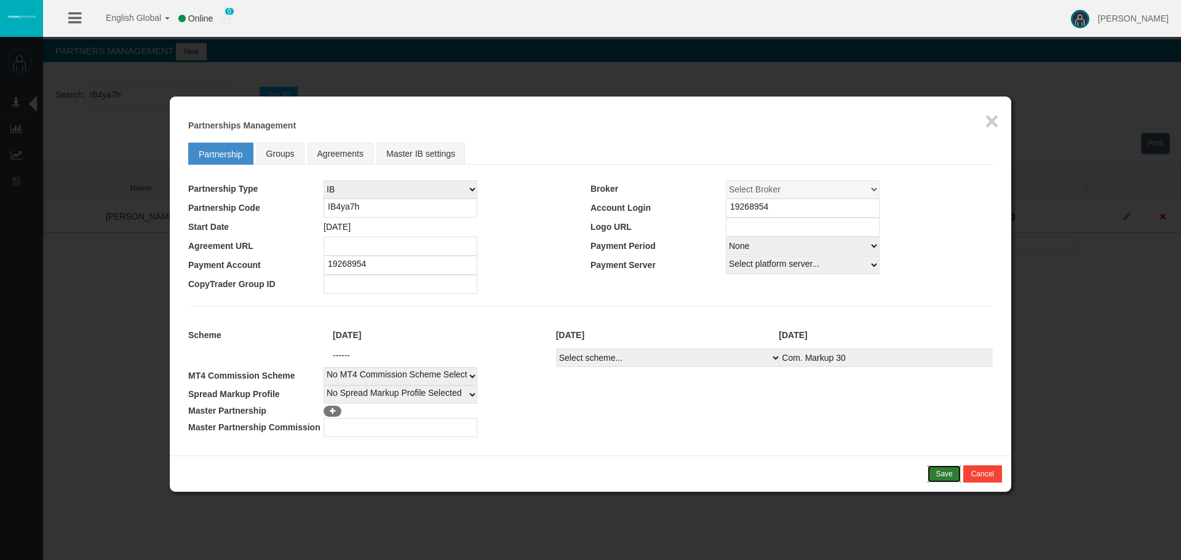
click at [942, 469] on div "Save" at bounding box center [944, 474] width 17 height 11
click at [944, 472] on div "Confirm" at bounding box center [940, 474] width 26 height 11
